Goal: Book appointment/travel/reservation

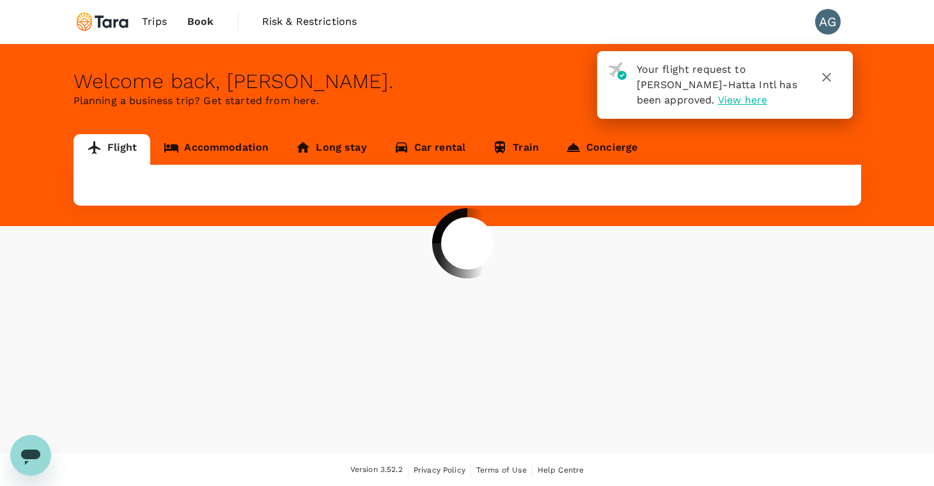
click at [827, 77] on div at bounding box center [467, 243] width 934 height 486
click at [826, 76] on div at bounding box center [467, 243] width 934 height 486
click at [826, 78] on div at bounding box center [467, 243] width 934 height 486
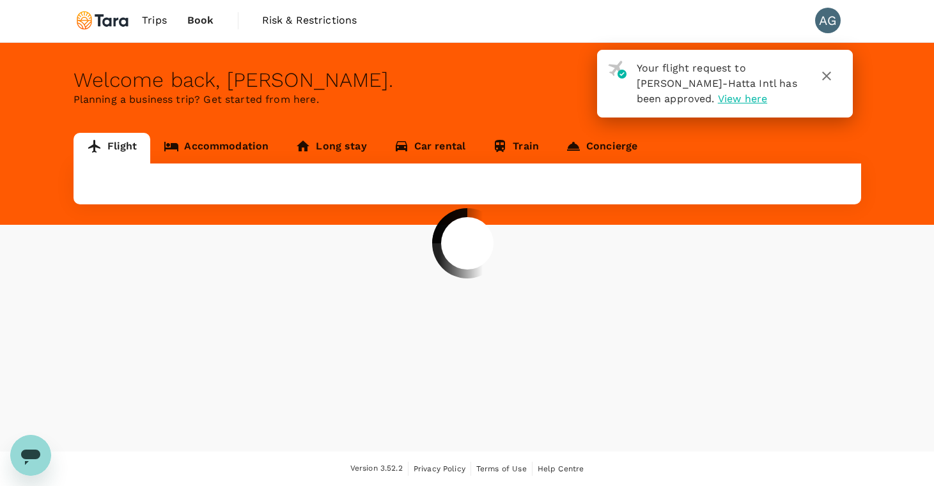
scroll to position [1, 0]
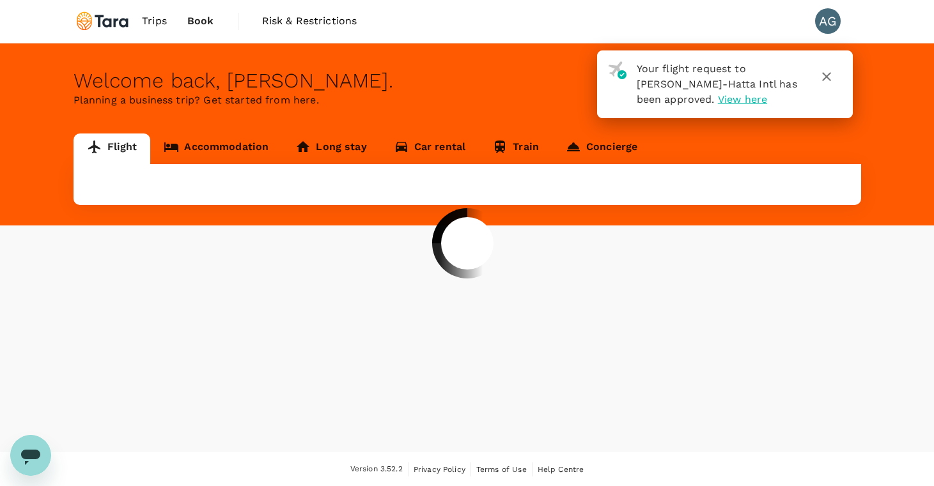
click at [233, 151] on div at bounding box center [467, 243] width 934 height 486
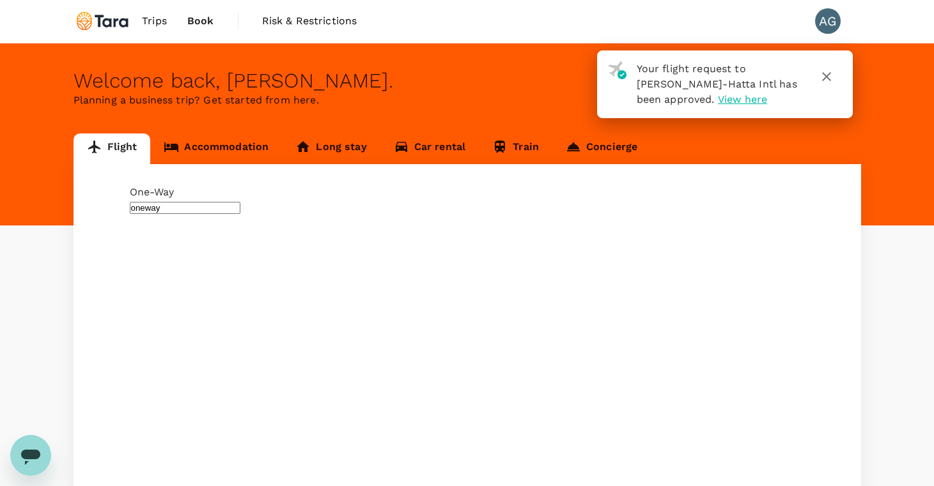
type input "roundtrip"
type input "Soekarno-Hatta Intl (CGK)"
type input "[GEOGRAPHIC_DATA], [GEOGRAPHIC_DATA] (any)"
click at [233, 139] on link "Accommodation" at bounding box center [216, 149] width 132 height 31
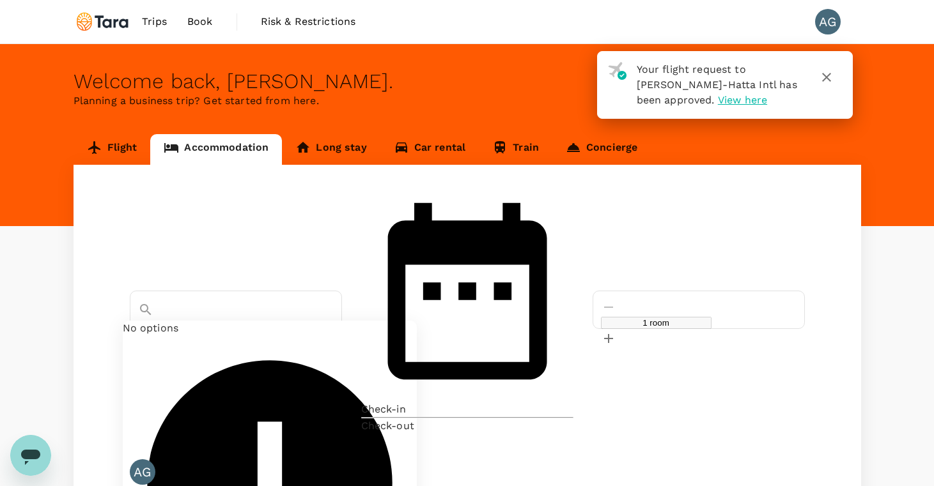
click at [249, 324] on input "text" at bounding box center [193, 330] width 111 height 12
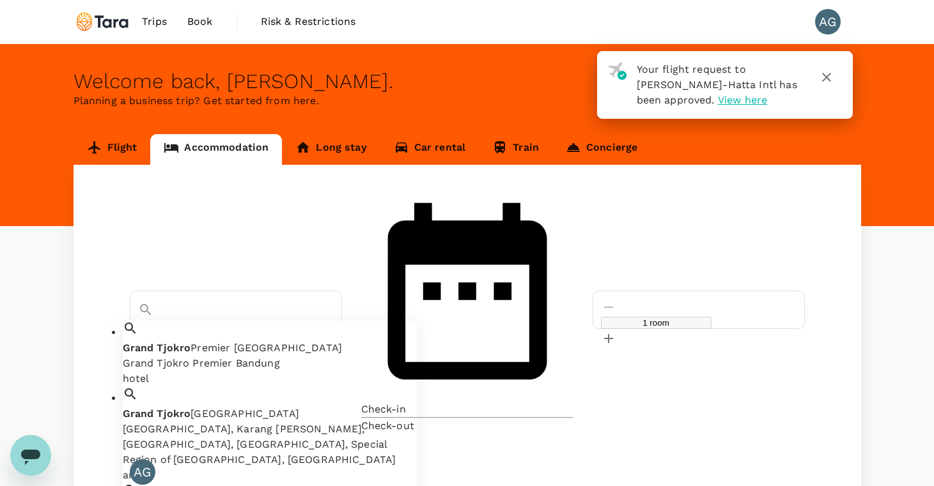
click at [272, 342] on span "Premier [GEOGRAPHIC_DATA]" at bounding box center [265, 348] width 151 height 12
type input "Grand Tjokro Premier Bandung"
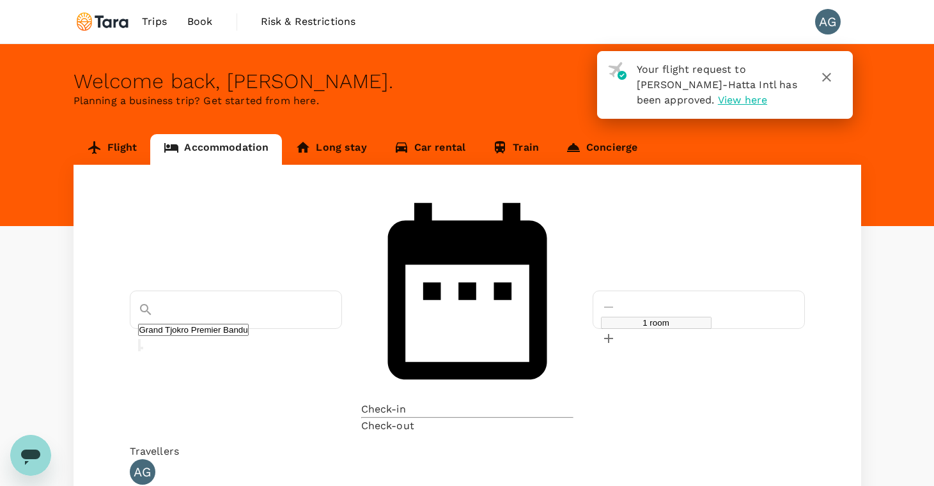
click at [406, 402] on p "Check-in" at bounding box center [383, 409] width 45 height 15
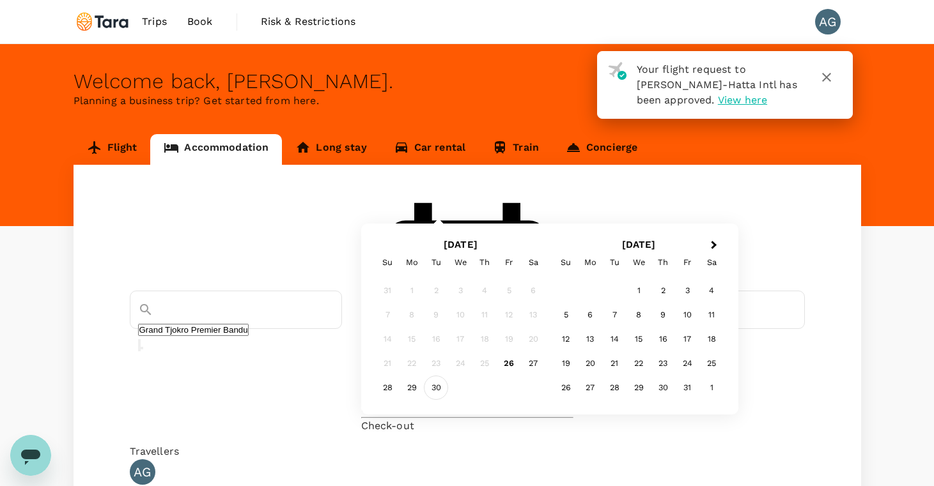
click at [448, 383] on div "30" at bounding box center [436, 388] width 24 height 24
click at [675, 293] on div "2" at bounding box center [663, 291] width 24 height 24
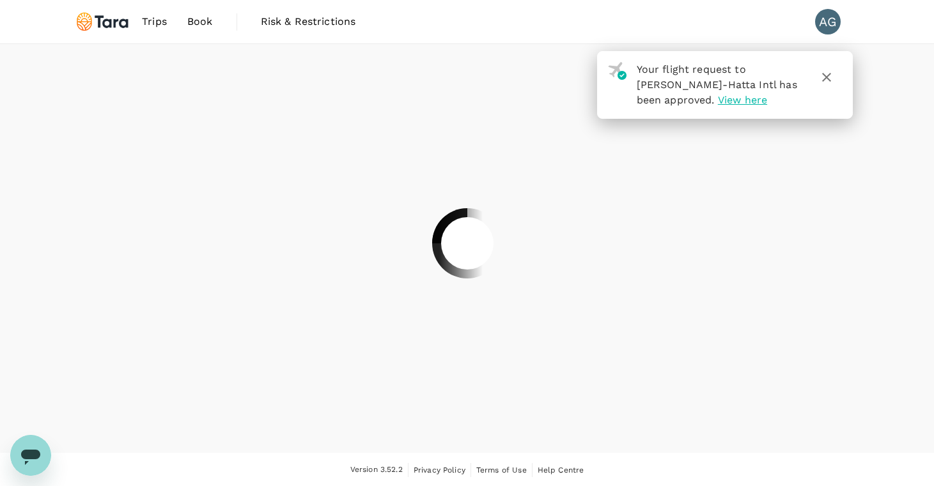
click at [828, 79] on div at bounding box center [467, 243] width 934 height 486
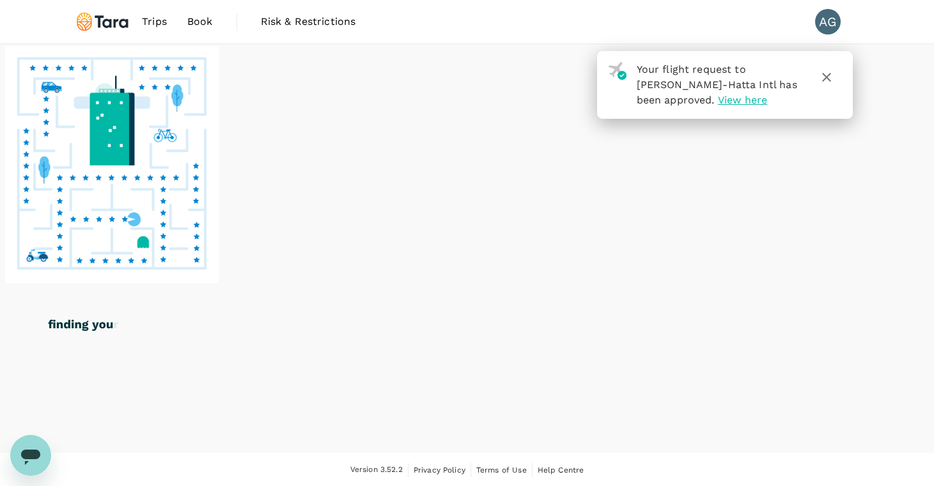
click at [828, 79] on icon "button" at bounding box center [826, 77] width 15 height 15
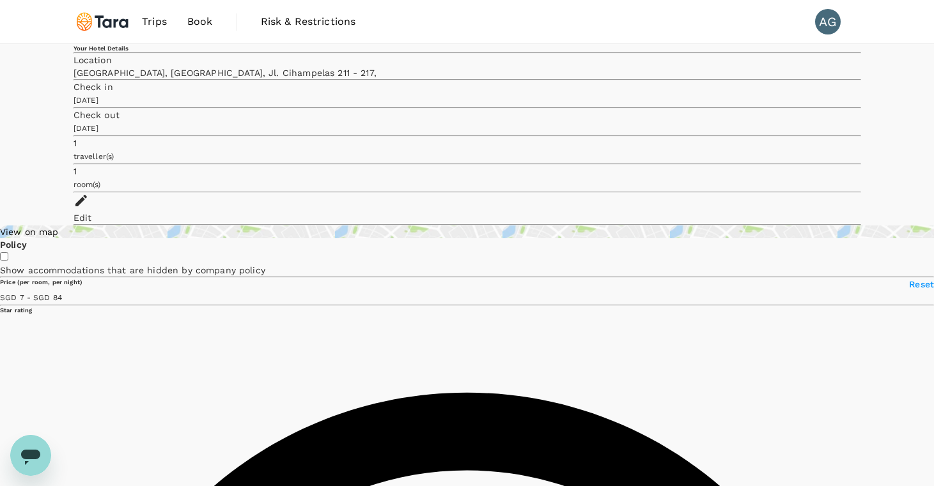
type input "[PERSON_NAME][EMAIL_ADDRESS][DOMAIN_NAME]"
type input "62"
type input "81320413452"
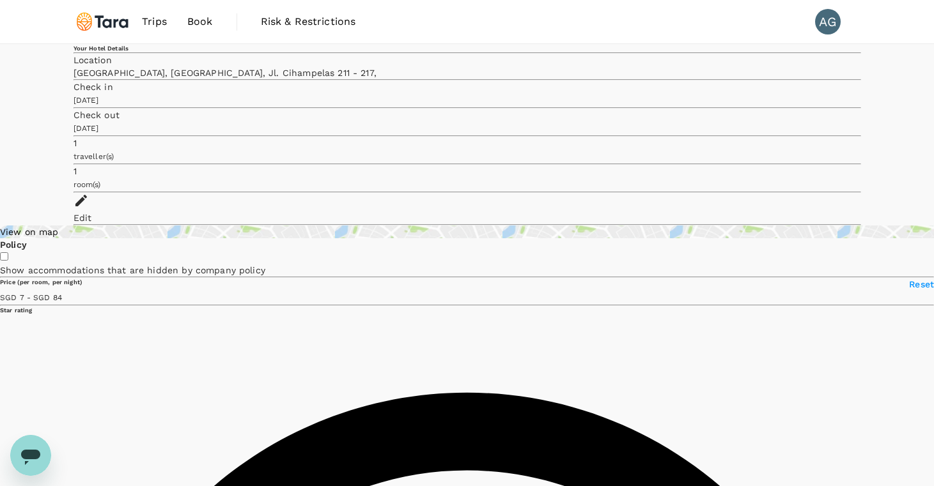
type textarea "I would like to book 1 room with breakfast"
type input "83.17"
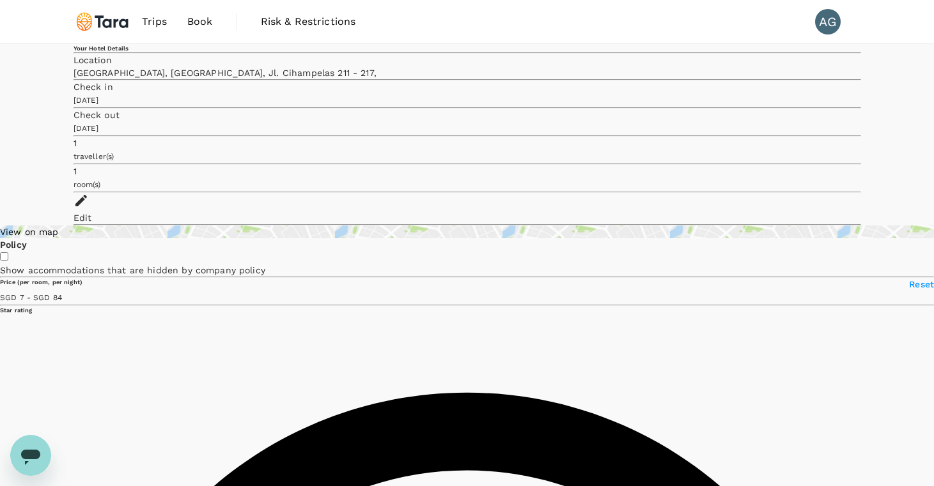
type textarea "I would like to book 1 room with breakfast"
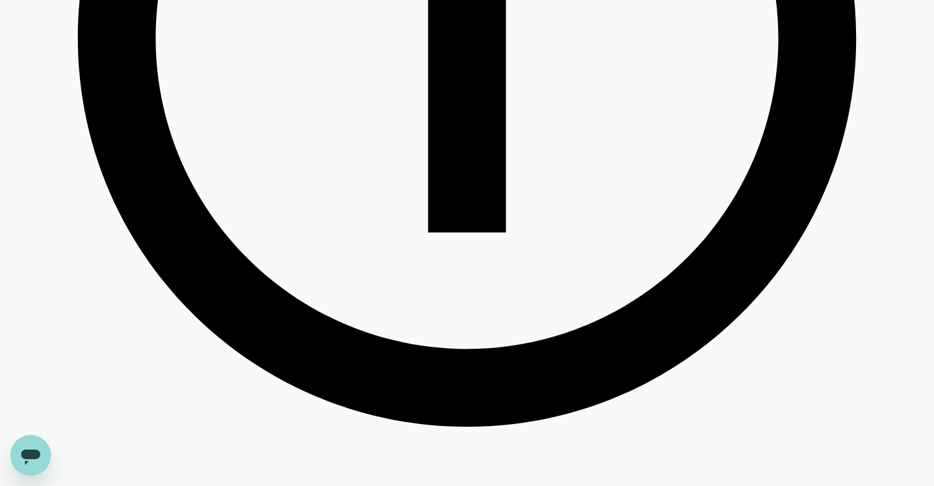
scroll to position [745, 0]
